Goal: Find specific fact: Locate a discrete piece of known information

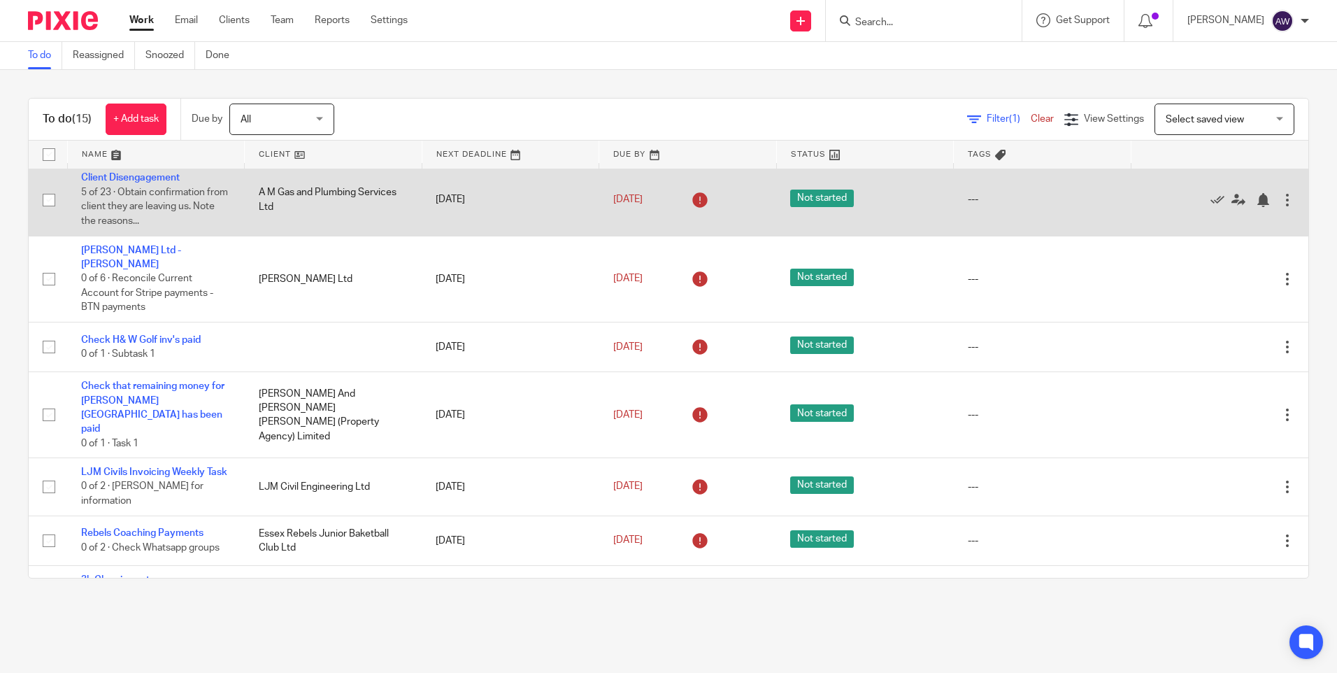
scroll to position [140, 0]
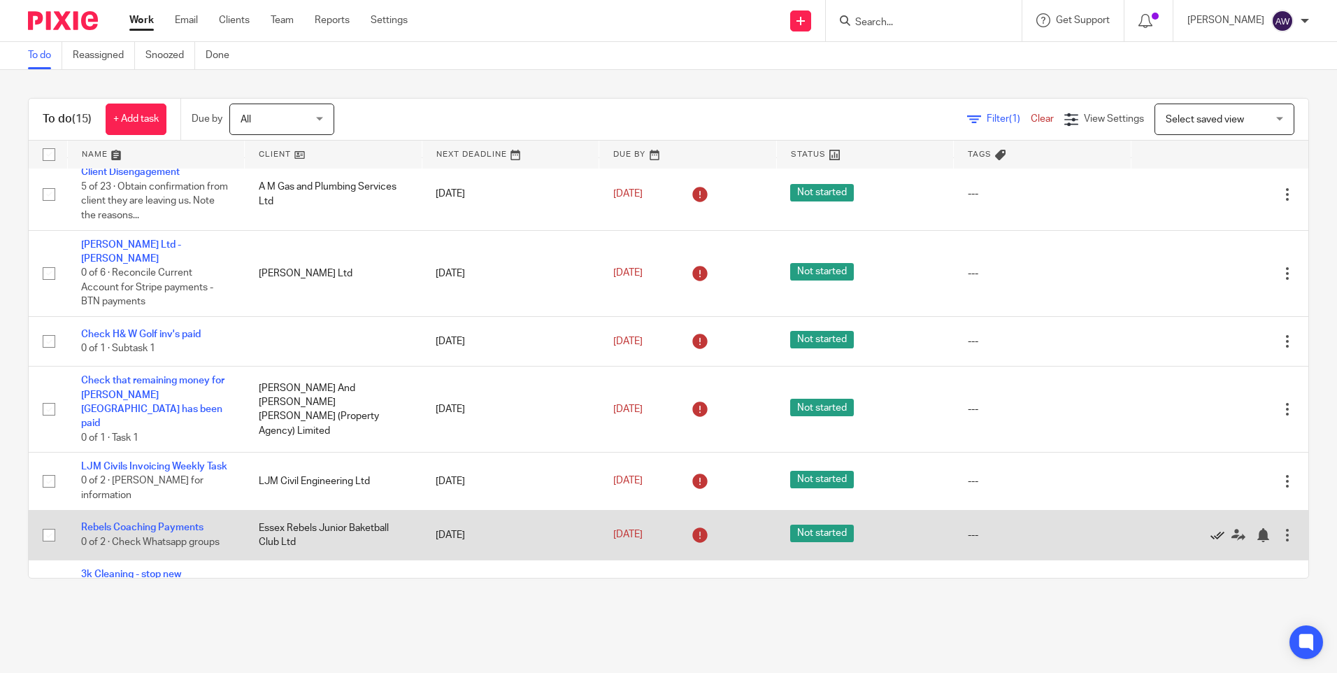
click at [1211, 528] on icon at bounding box center [1218, 535] width 14 height 14
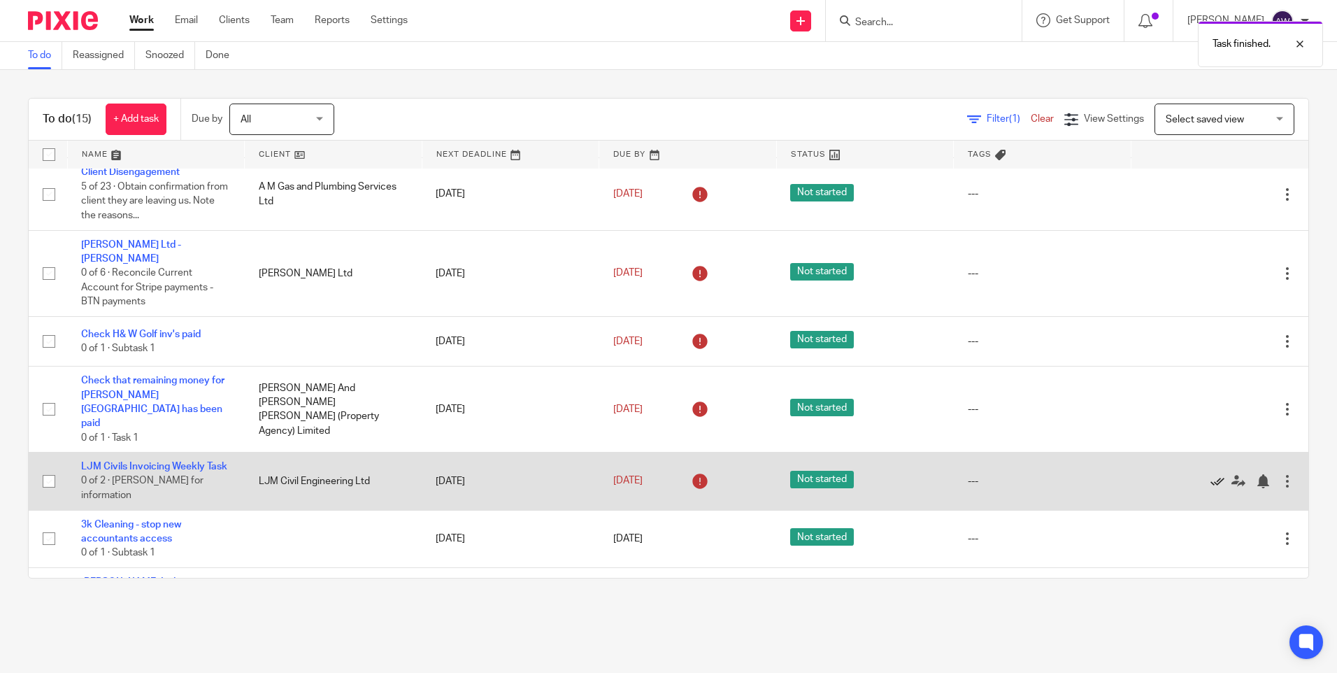
click at [1211, 474] on icon at bounding box center [1218, 481] width 14 height 14
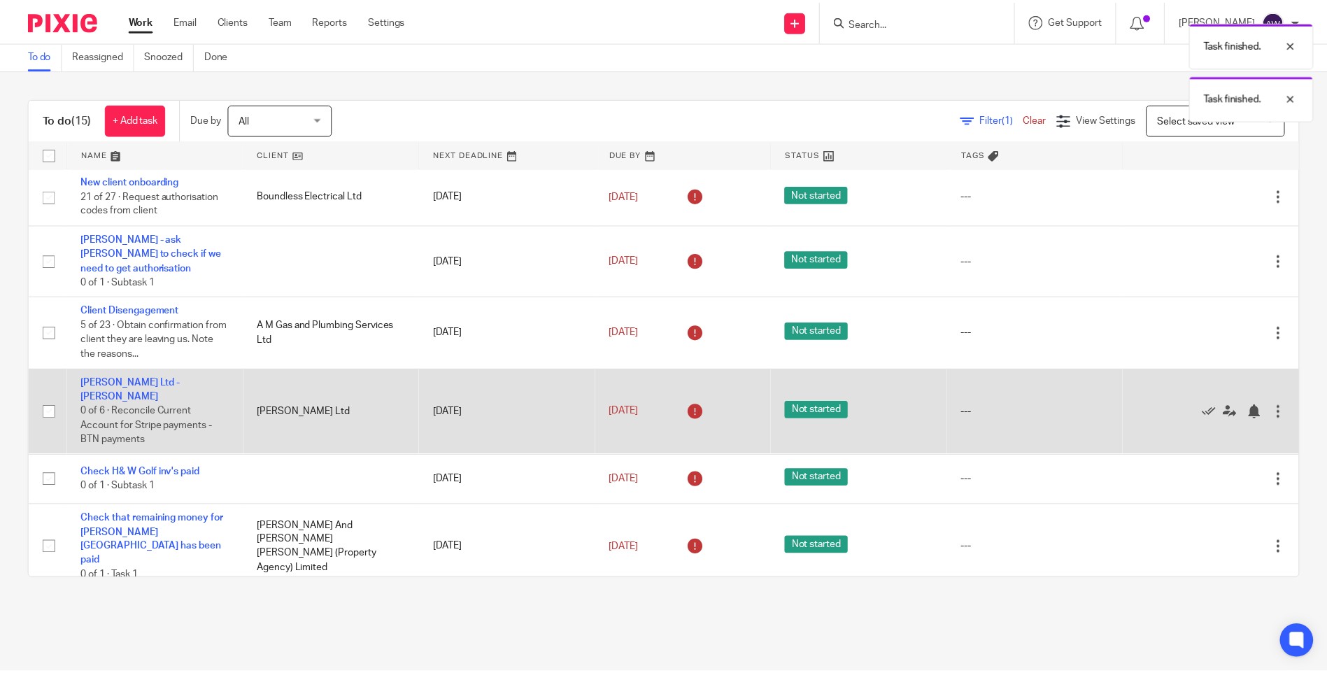
scroll to position [0, 0]
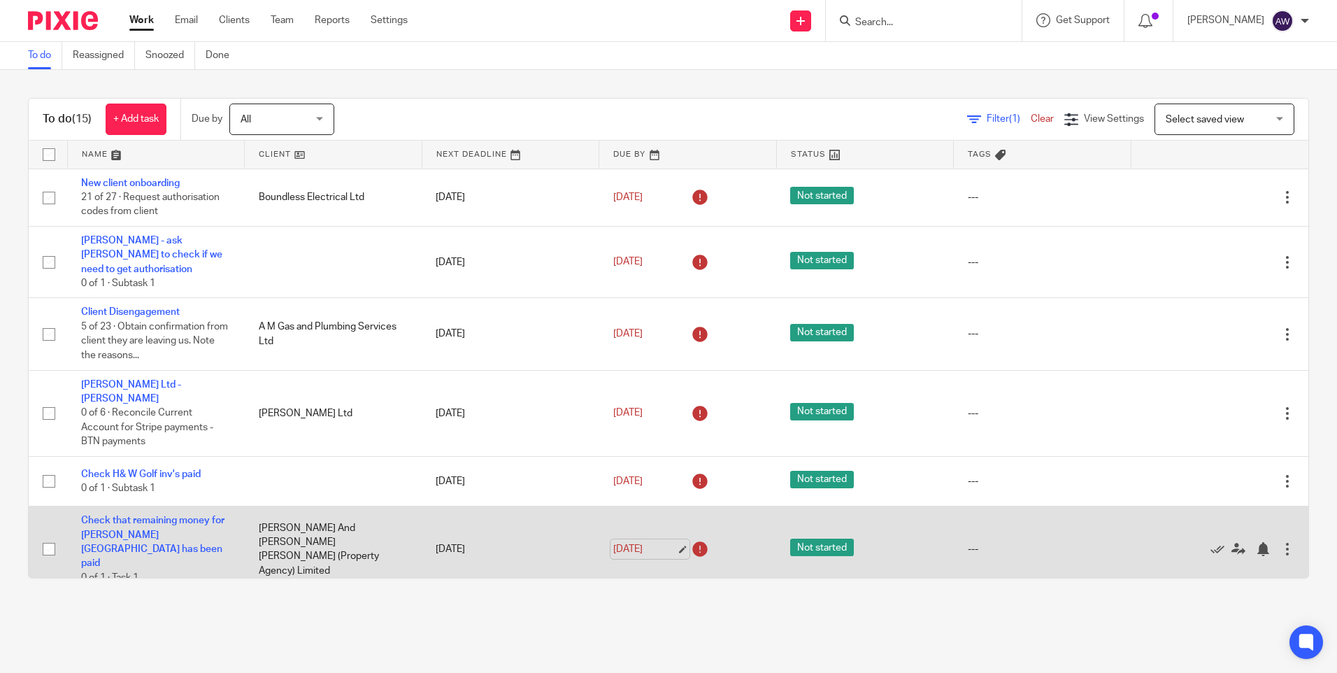
click at [664, 542] on link "[DATE]" at bounding box center [644, 549] width 63 height 15
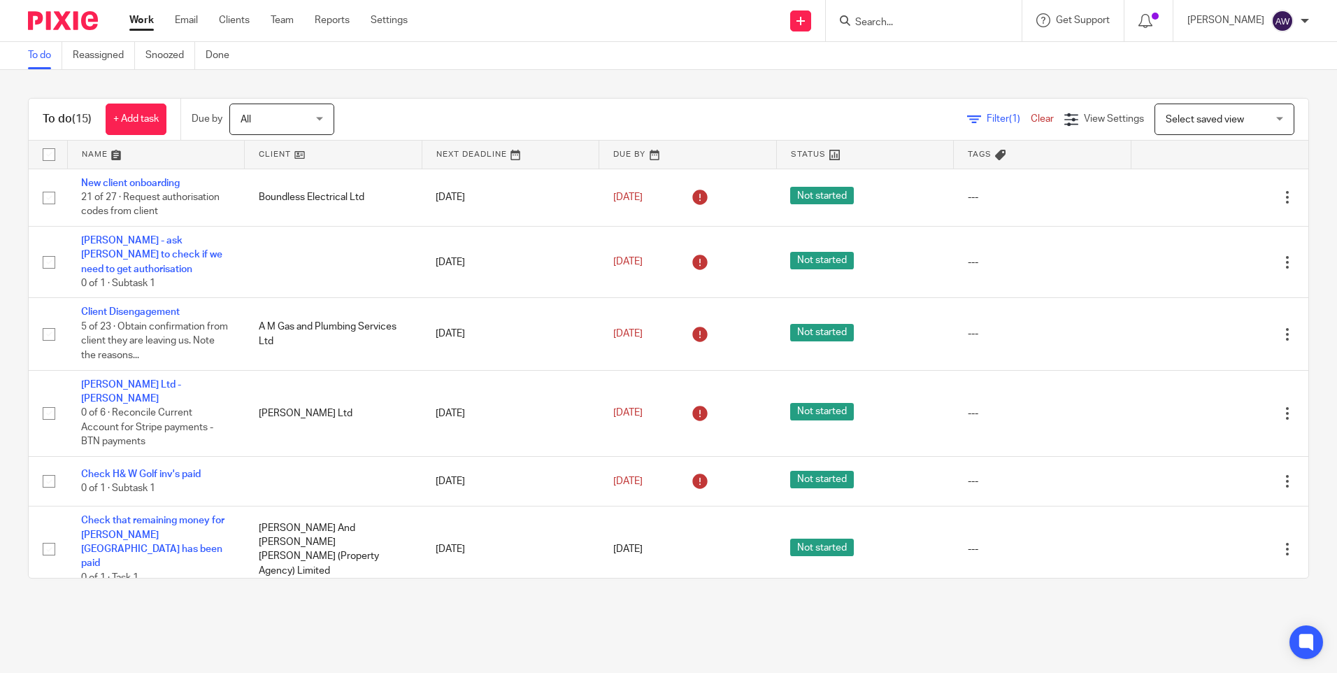
click at [912, 27] on input "Search" at bounding box center [917, 23] width 126 height 13
type input "ncr"
click at [956, 45] on link at bounding box center [969, 60] width 236 height 32
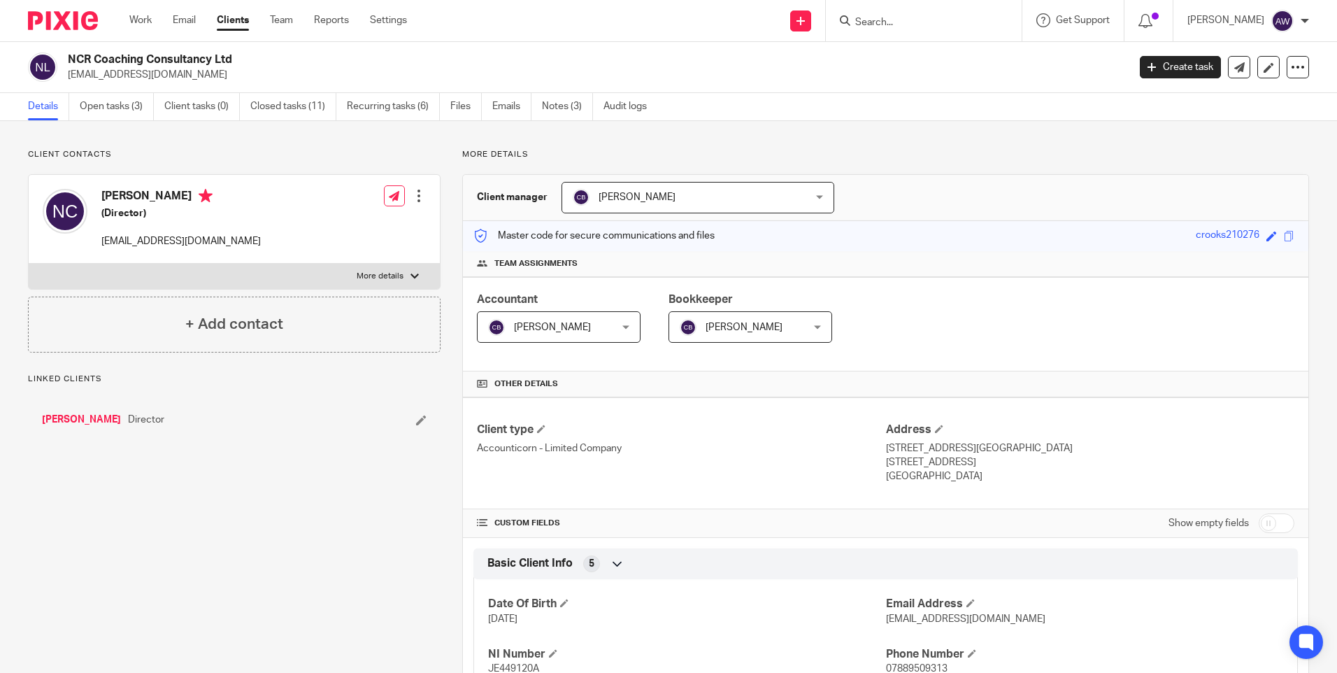
click at [1266, 522] on input "checkbox" at bounding box center [1277, 523] width 36 height 20
checkbox input "true"
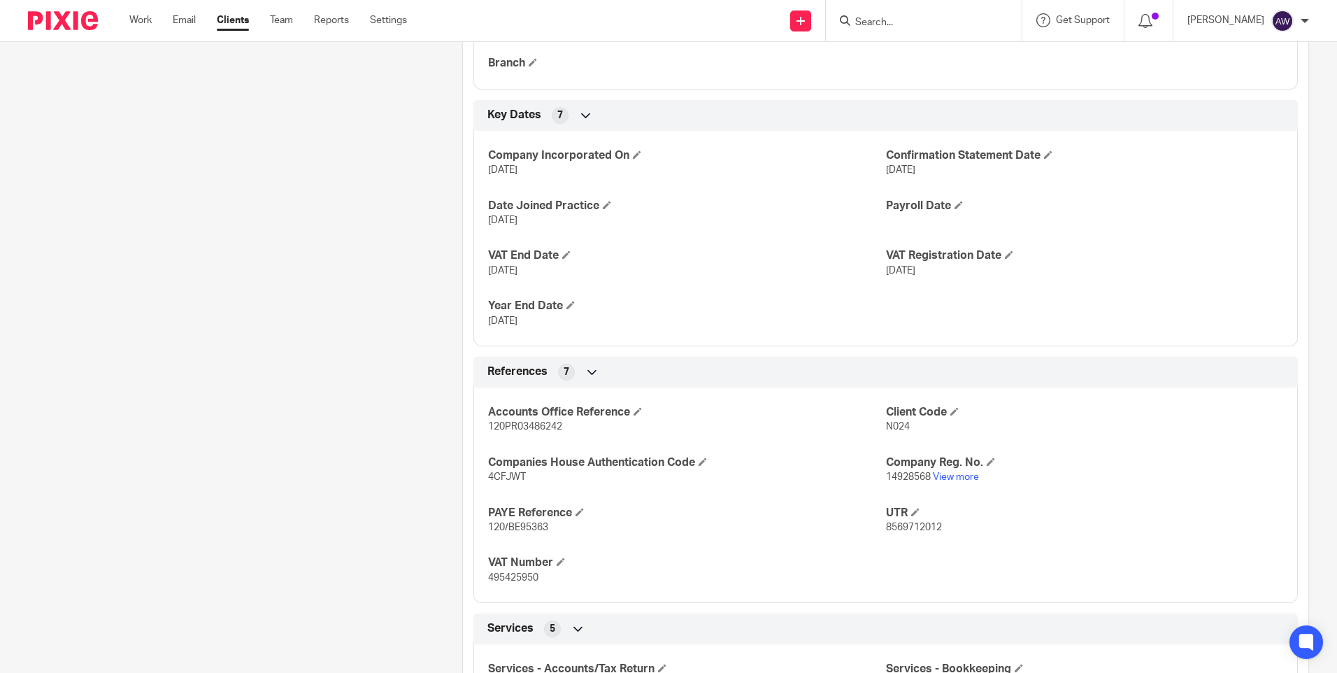
scroll to position [909, 0]
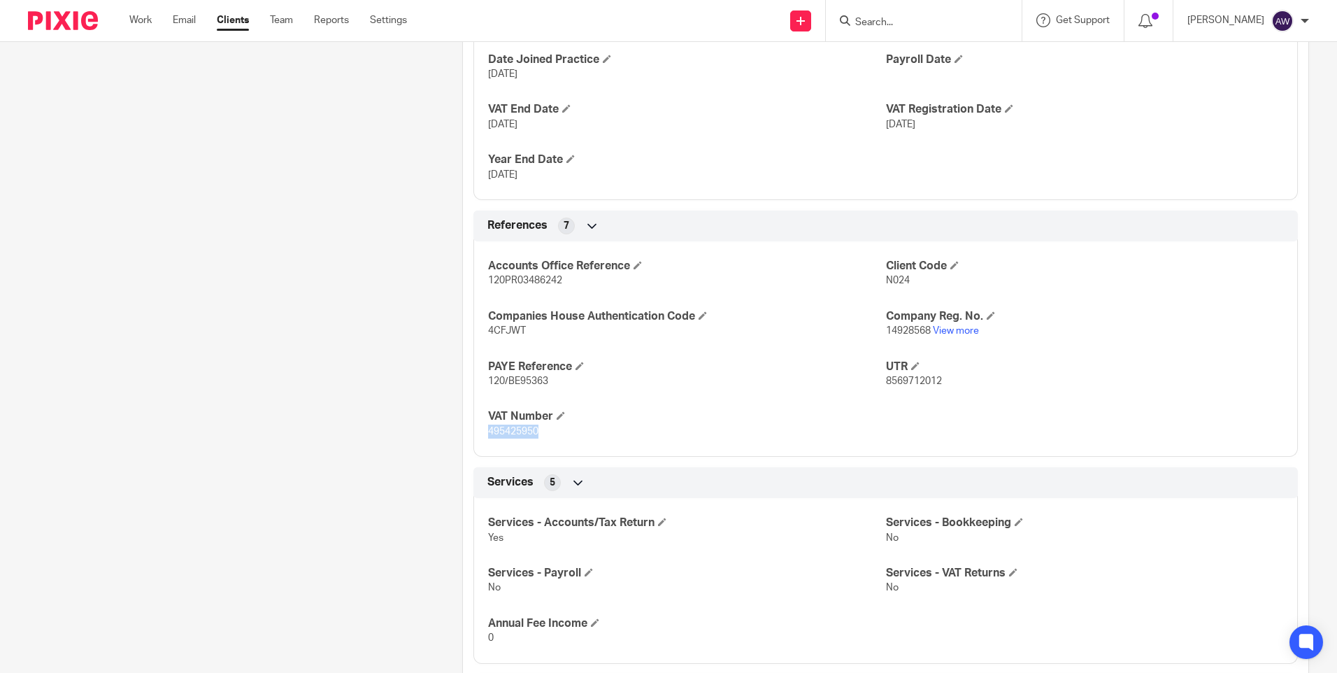
drag, startPoint x: 537, startPoint y: 432, endPoint x: 485, endPoint y: 433, distance: 51.8
click at [488, 433] on p "495425950" at bounding box center [686, 432] width 397 height 14
drag, startPoint x: 485, startPoint y: 433, endPoint x: 509, endPoint y: 432, distance: 24.5
copy span "495425950"
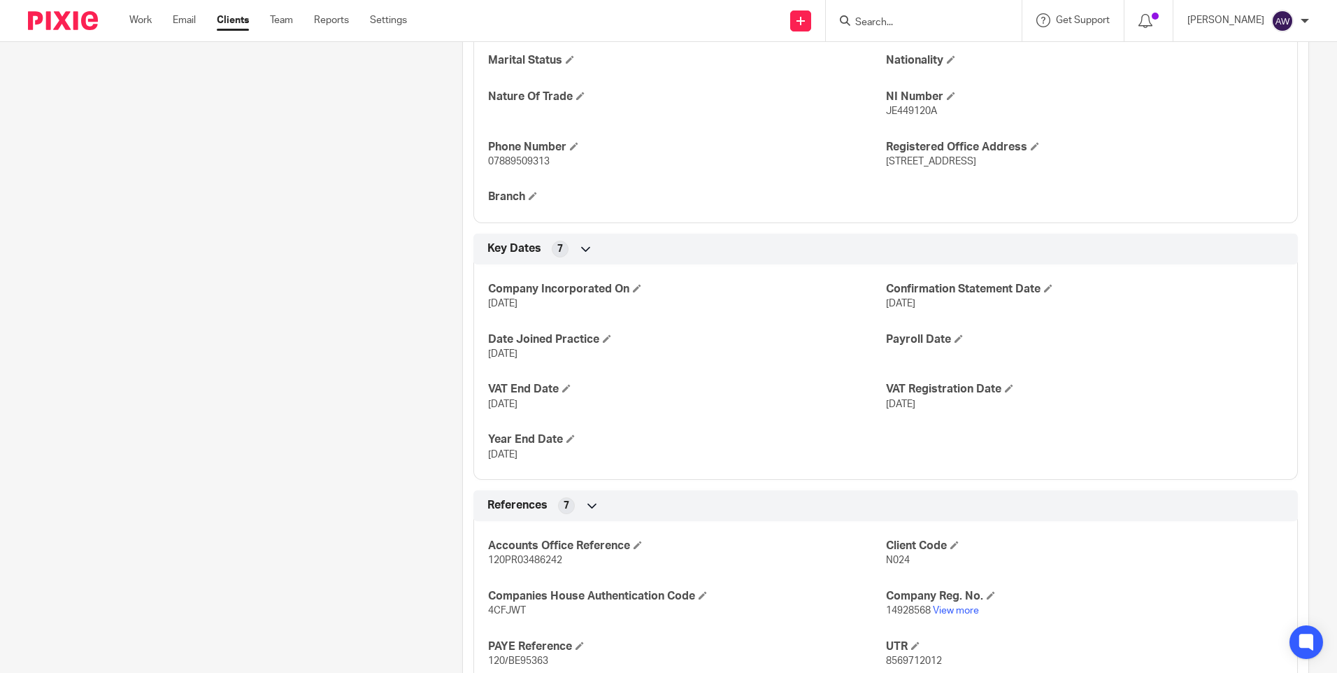
scroll to position [700, 0]
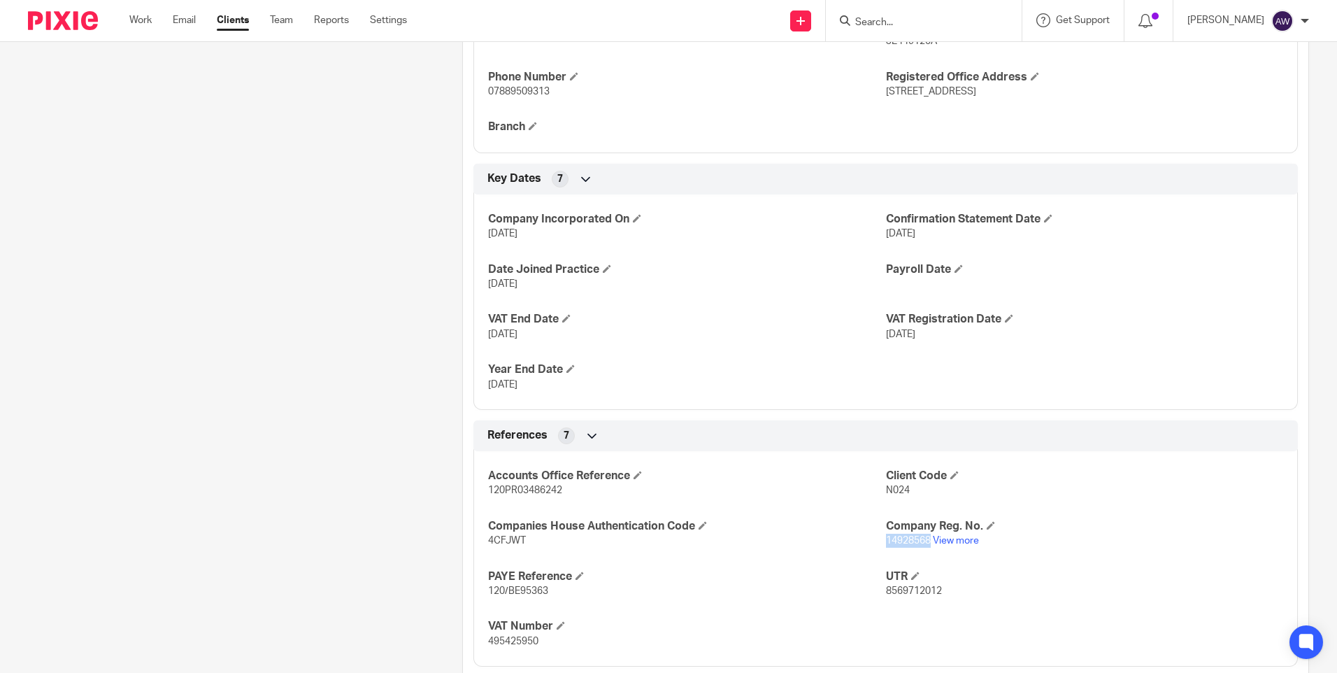
drag, startPoint x: 880, startPoint y: 540, endPoint x: 923, endPoint y: 537, distance: 43.5
click at [923, 537] on span "14928568" at bounding box center [908, 541] width 45 height 10
drag, startPoint x: 923, startPoint y: 537, endPoint x: 916, endPoint y: 539, distance: 8.0
copy span "14928568"
click at [893, 555] on div "Accounts Office Reference 120PR03486242 Client Code N024 Companies House Authen…" at bounding box center [886, 554] width 825 height 226
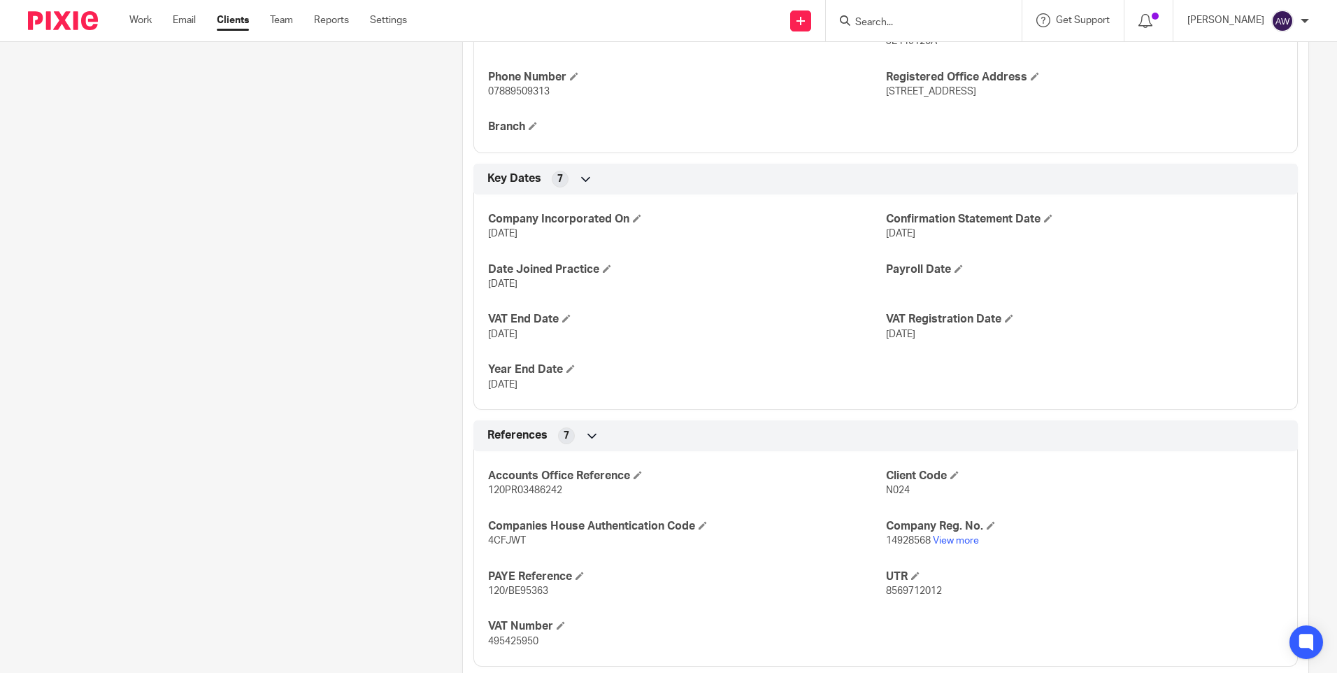
click at [876, 539] on p "4CFJWT" at bounding box center [686, 541] width 397 height 14
drag, startPoint x: 881, startPoint y: 535, endPoint x: 923, endPoint y: 538, distance: 42.8
click at [923, 538] on p "14928568 View more" at bounding box center [1084, 541] width 397 height 14
drag, startPoint x: 923, startPoint y: 538, endPoint x: 913, endPoint y: 537, distance: 10.5
copy span "14928568"
